Goal: Task Accomplishment & Management: Manage account settings

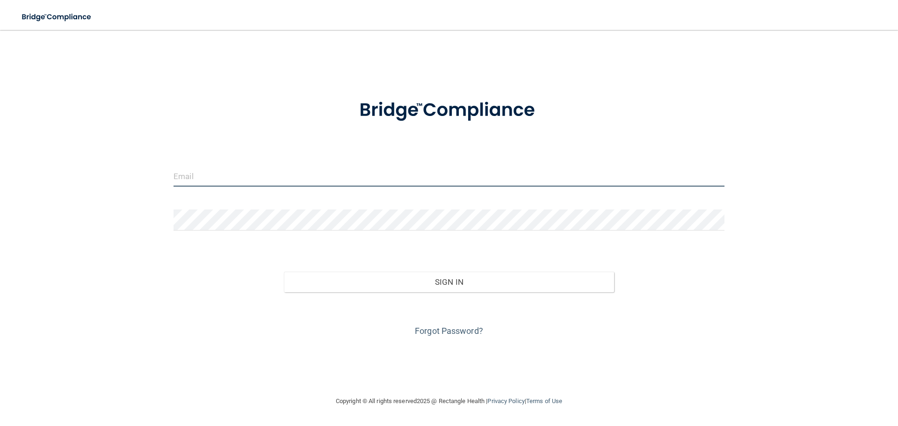
click at [223, 176] on input "email" at bounding box center [449, 176] width 551 height 21
type input "[EMAIL_ADDRESS][DOMAIN_NAME]"
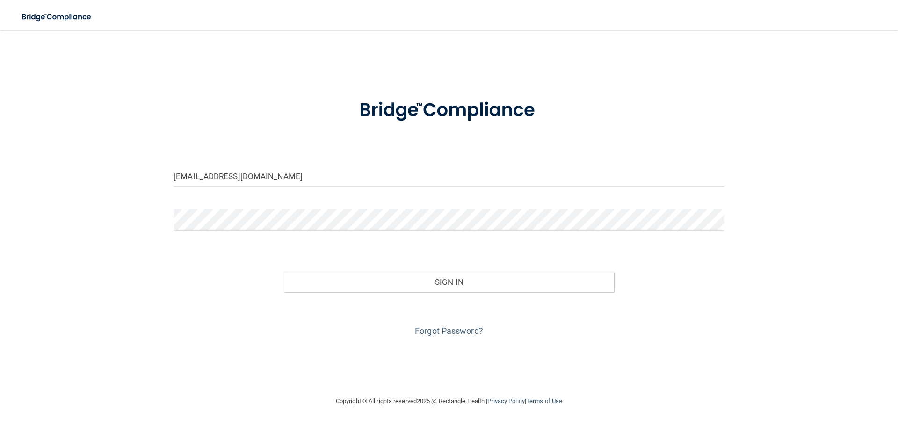
click at [224, 126] on div at bounding box center [449, 110] width 565 height 49
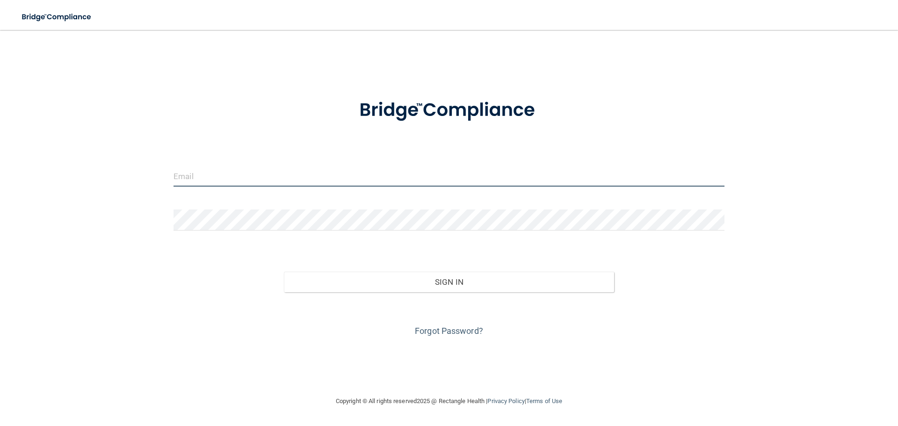
click at [187, 172] on input "email" at bounding box center [449, 176] width 551 height 21
type input "[EMAIL_ADDRESS][DOMAIN_NAME]"
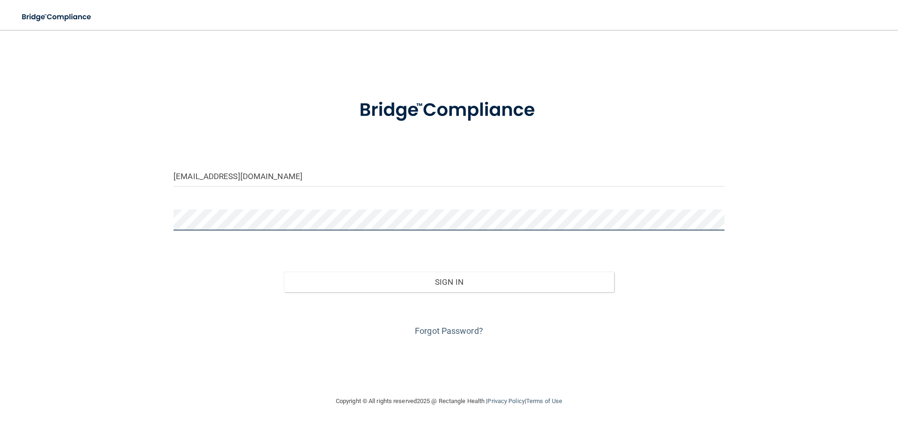
click at [159, 209] on div "[EMAIL_ADDRESS][DOMAIN_NAME] Invalid email/password. You don't have permission …" at bounding box center [449, 212] width 861 height 347
click at [284, 272] on button "Sign In" at bounding box center [449, 282] width 331 height 21
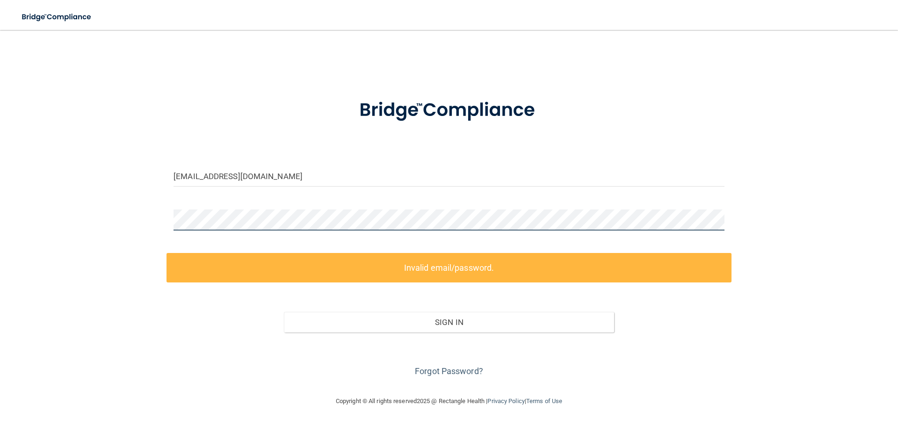
click at [119, 212] on div "[EMAIL_ADDRESS][DOMAIN_NAME] Invalid email/password. You don't have permission …" at bounding box center [449, 212] width 861 height 347
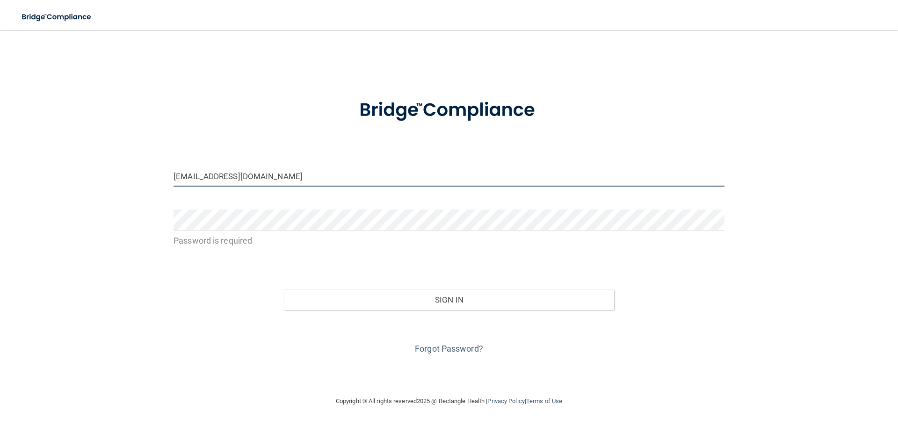
click at [297, 174] on input "[EMAIL_ADDRESS][DOMAIN_NAME]" at bounding box center [449, 176] width 551 height 21
